Goal: Task Accomplishment & Management: Manage account settings

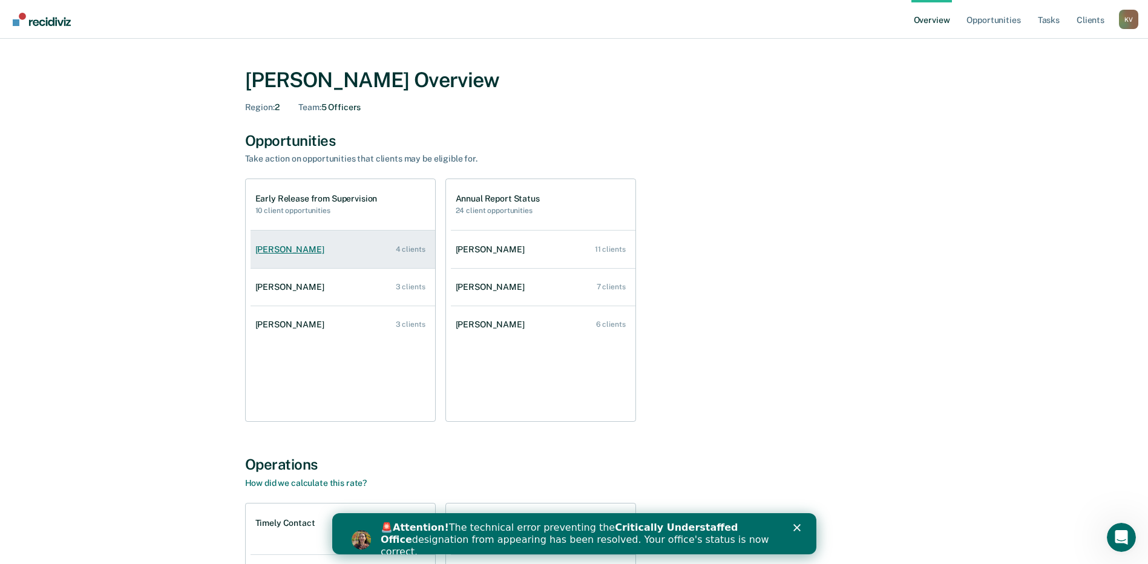
click at [318, 243] on link "[PERSON_NAME] 4 clients" at bounding box center [343, 249] width 185 height 34
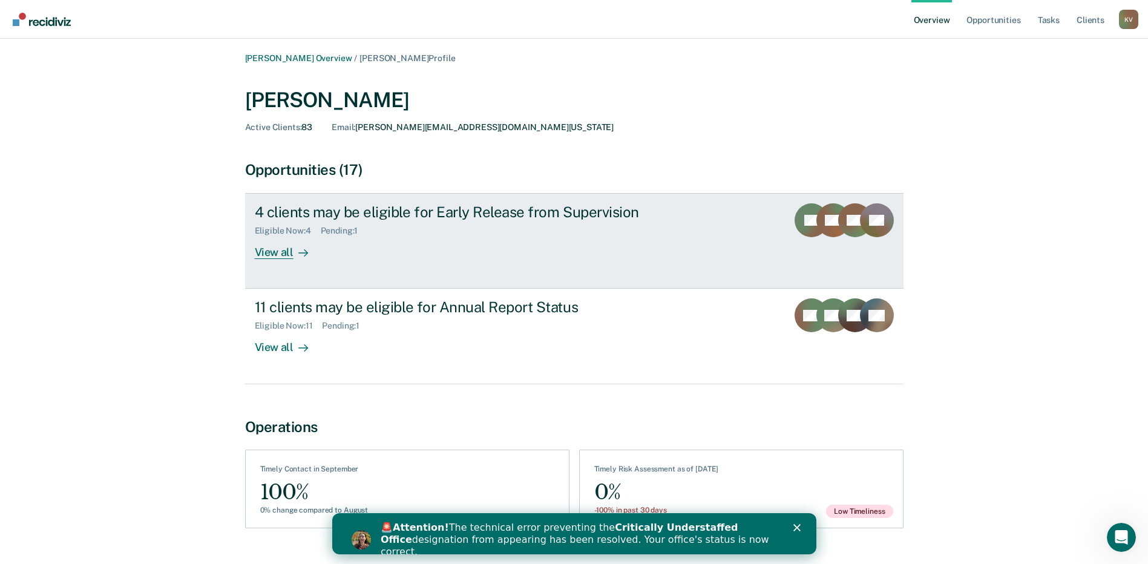
click at [275, 252] on div "View all" at bounding box center [289, 248] width 68 height 24
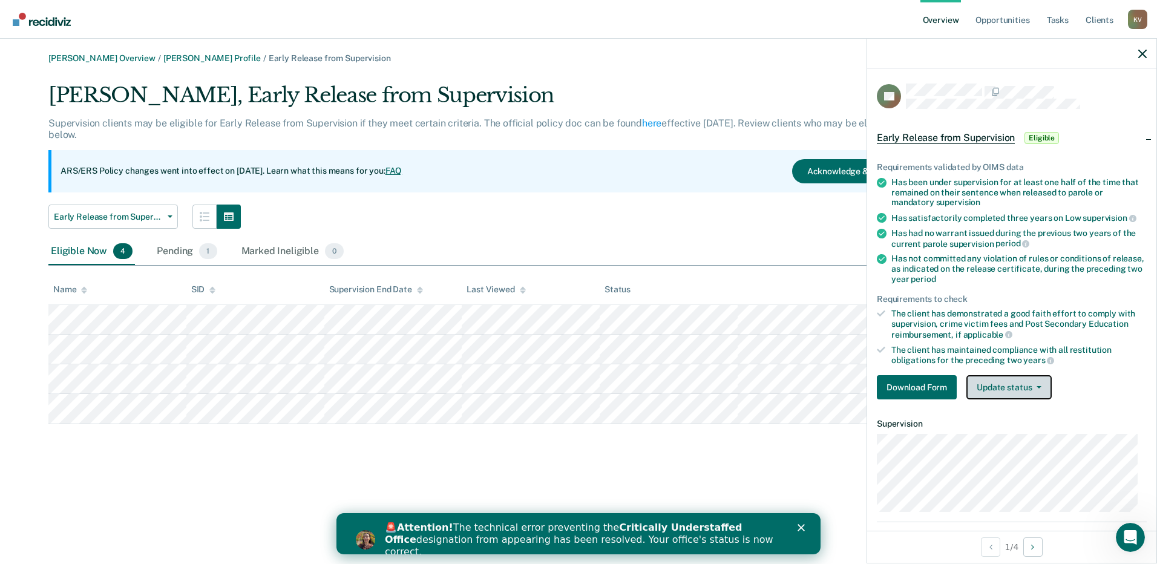
click at [1010, 390] on button "Update status" at bounding box center [1009, 387] width 85 height 24
